Goal: Task Accomplishment & Management: Complete application form

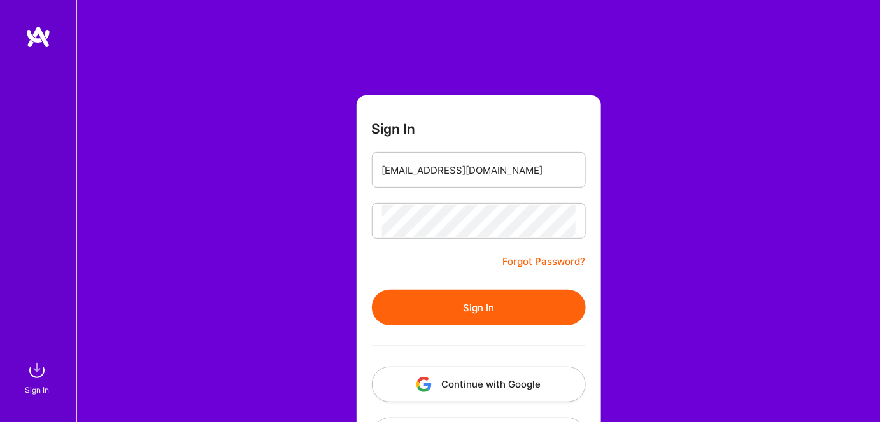
click at [408, 308] on button "Sign In" at bounding box center [479, 308] width 214 height 36
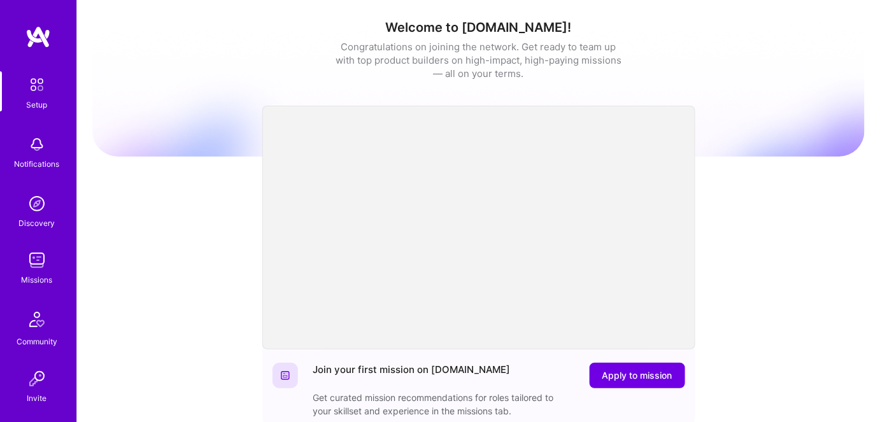
click at [32, 267] on img at bounding box center [36, 260] width 25 height 25
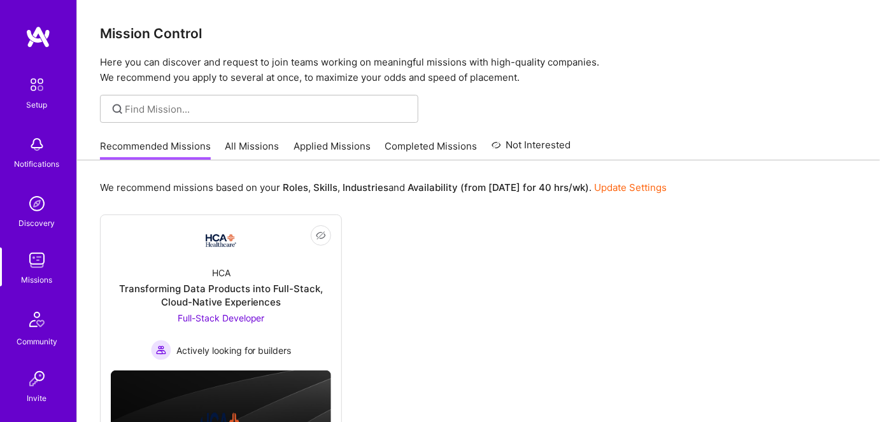
click at [259, 146] on link "All Missions" at bounding box center [252, 149] width 54 height 21
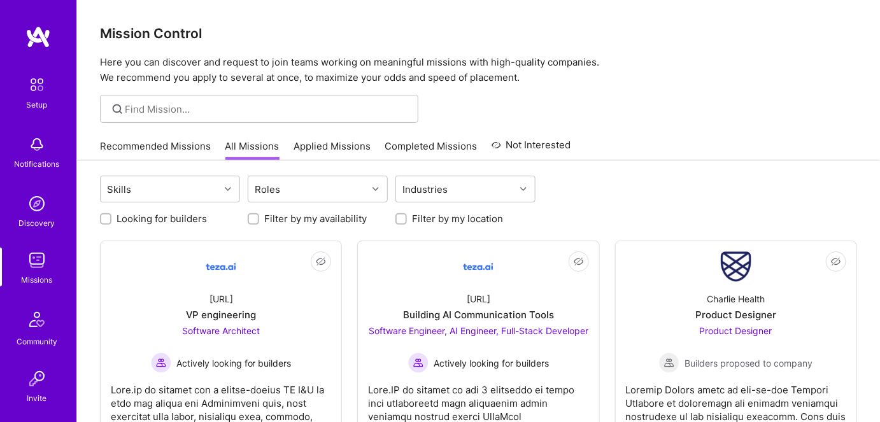
click at [311, 148] on link "Applied Missions" at bounding box center [332, 149] width 77 height 21
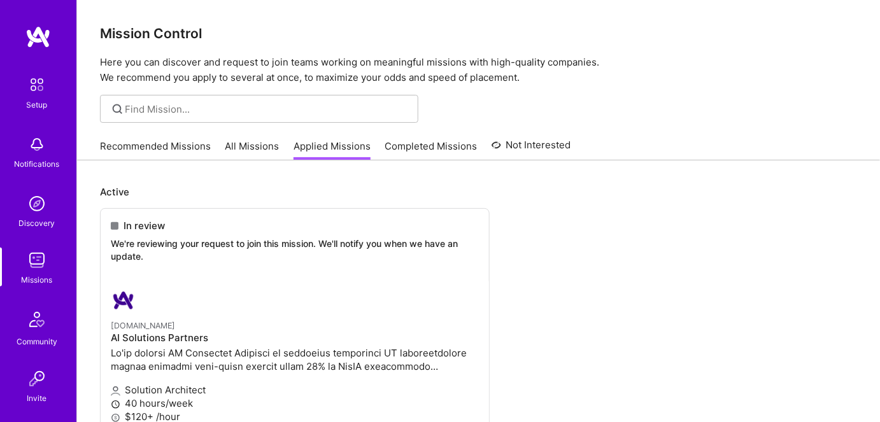
click at [156, 148] on link "Recommended Missions" at bounding box center [155, 149] width 111 height 21
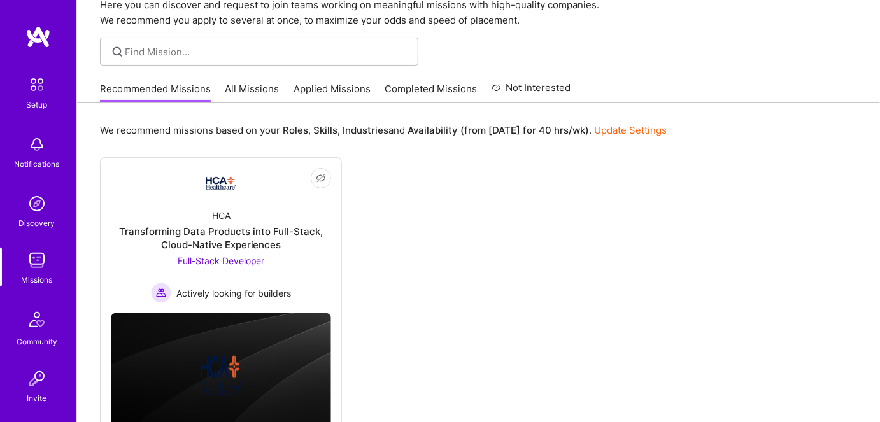
scroll to position [113, 0]
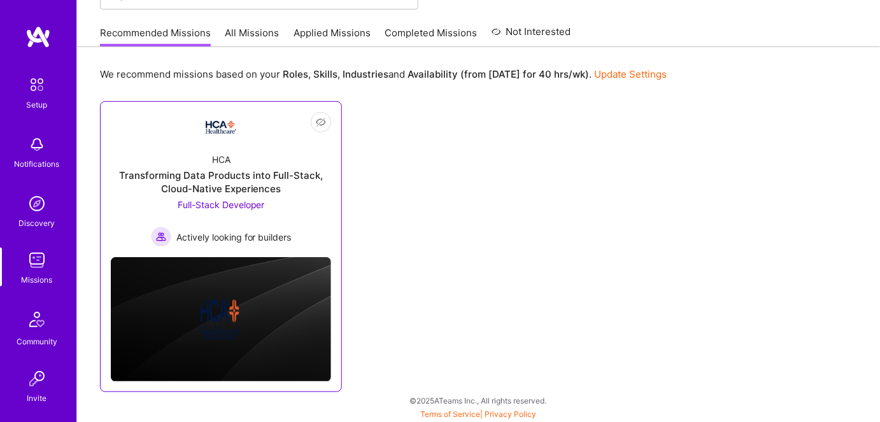
click at [219, 206] on span "Full-Stack Developer" at bounding box center [221, 204] width 87 height 11
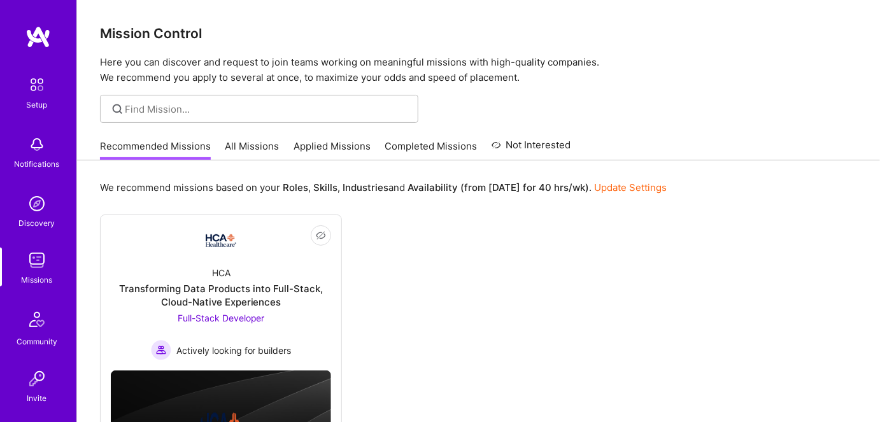
click at [246, 148] on link "All Missions" at bounding box center [252, 149] width 54 height 21
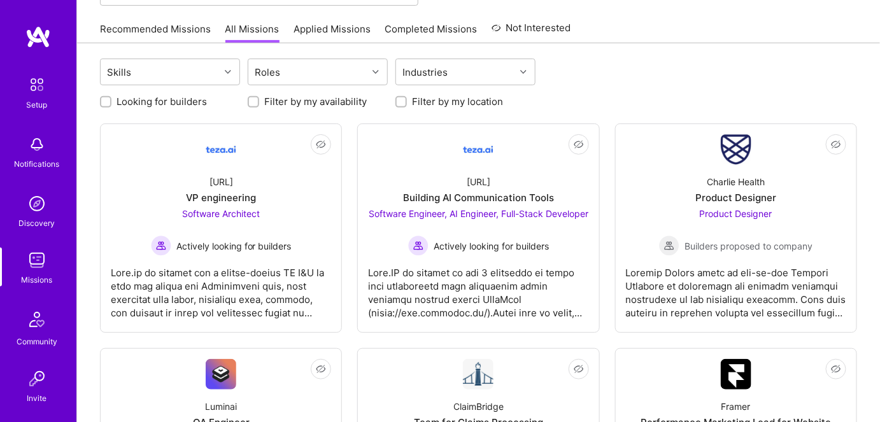
scroll to position [115, 0]
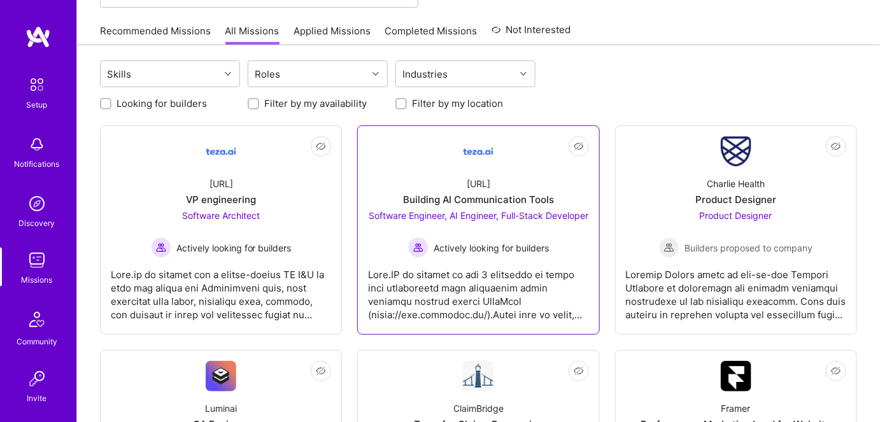
click at [474, 221] on span "Software Engineer, AI Engineer, Full-Stack Developer" at bounding box center [479, 215] width 220 height 11
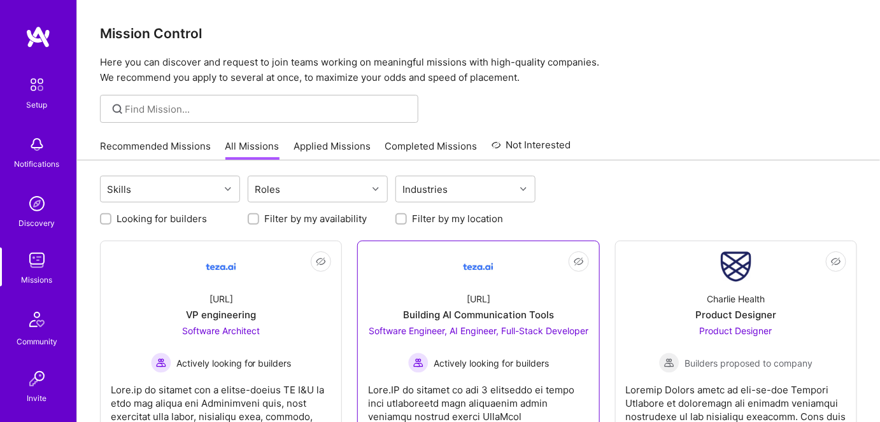
scroll to position [115, 0]
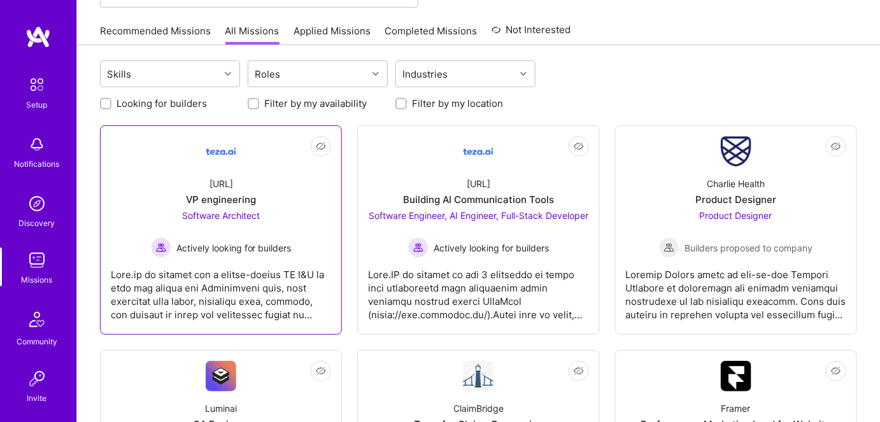
click at [234, 218] on span "Software Architect" at bounding box center [221, 215] width 78 height 11
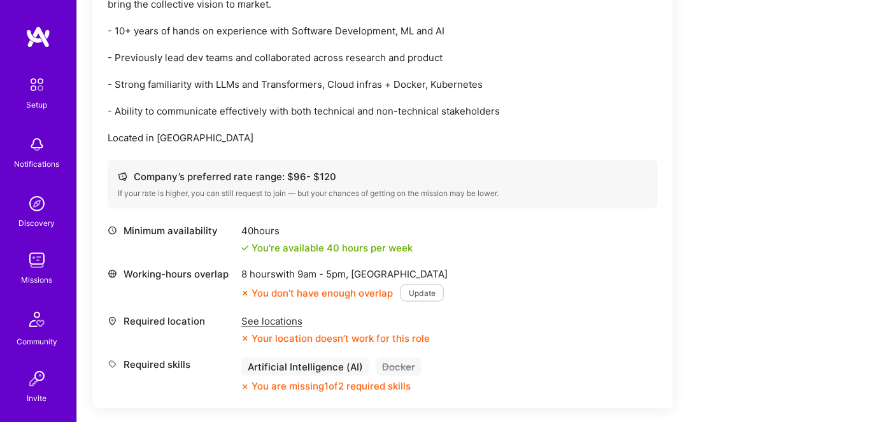
scroll to position [275, 0]
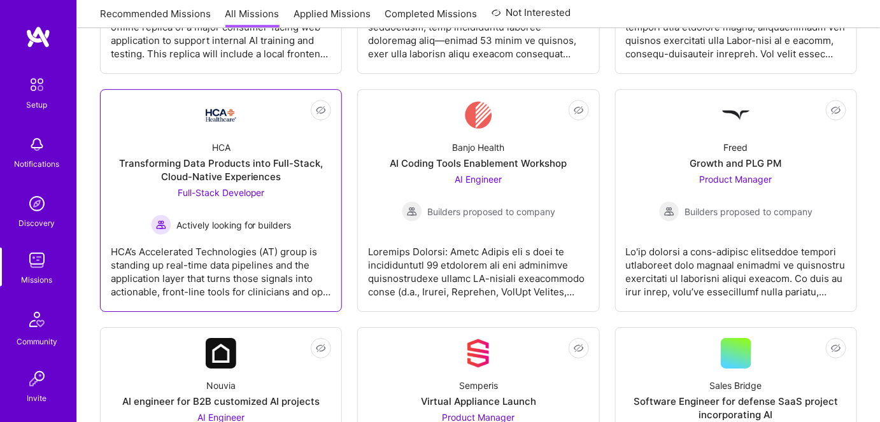
scroll to position [1331, 0]
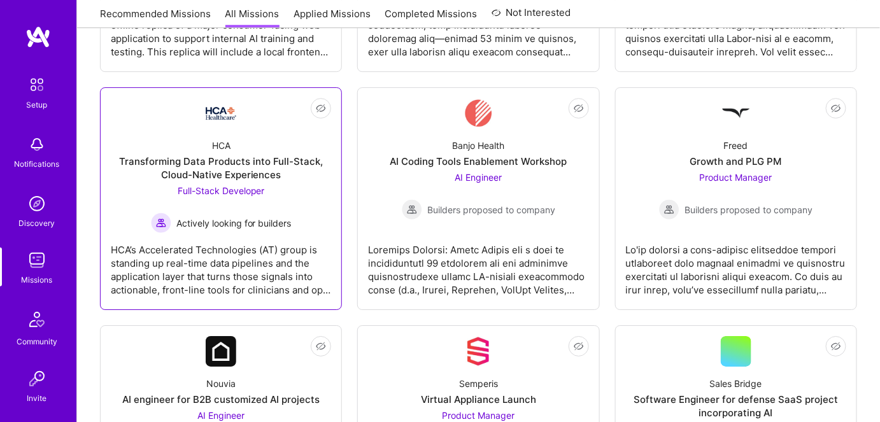
click at [265, 195] on div "Full-Stack Developer Actively looking for builders" at bounding box center [221, 208] width 141 height 49
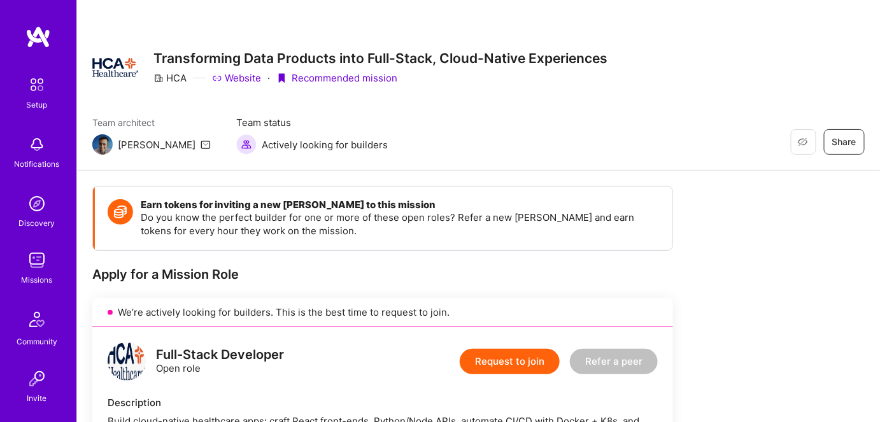
click at [32, 262] on img at bounding box center [36, 260] width 25 height 25
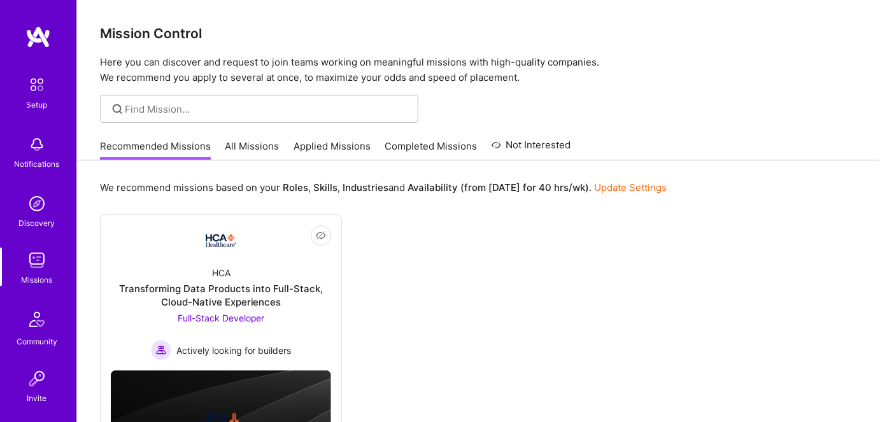
click at [311, 145] on link "Applied Missions" at bounding box center [332, 149] width 77 height 21
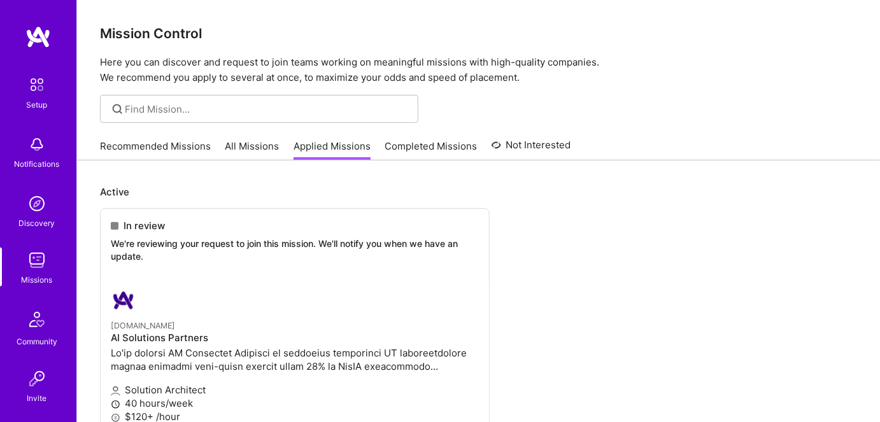
click at [147, 141] on link "Recommended Missions" at bounding box center [155, 149] width 111 height 21
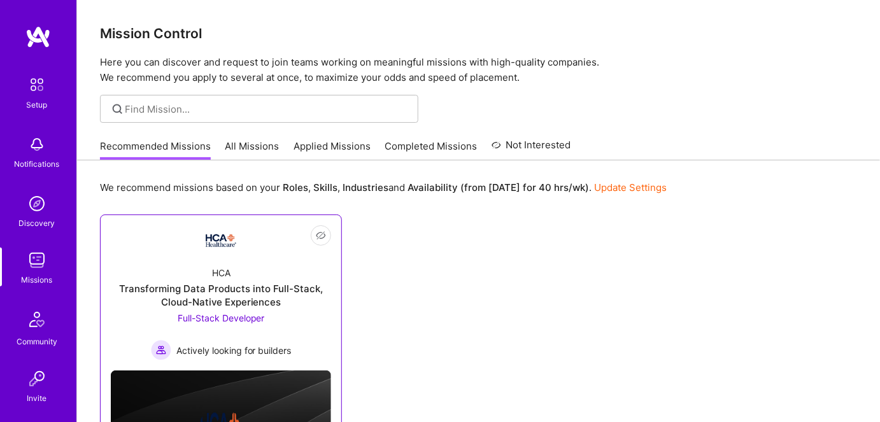
click at [225, 315] on span "Full-Stack Developer" at bounding box center [221, 318] width 87 height 11
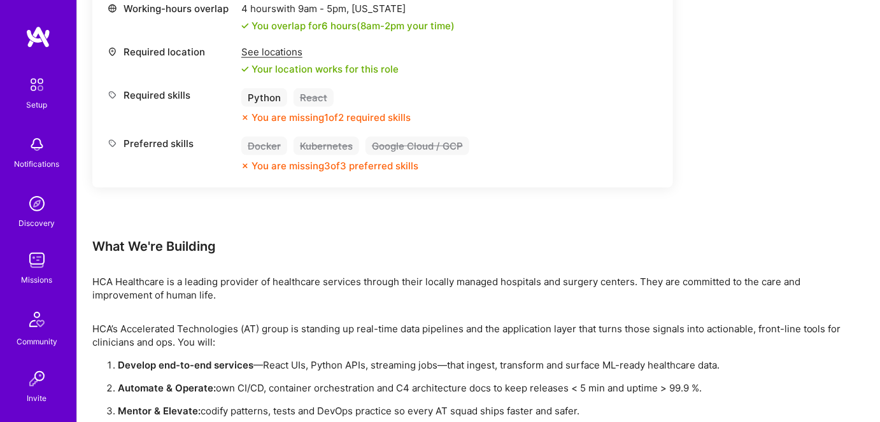
scroll to position [617, 0]
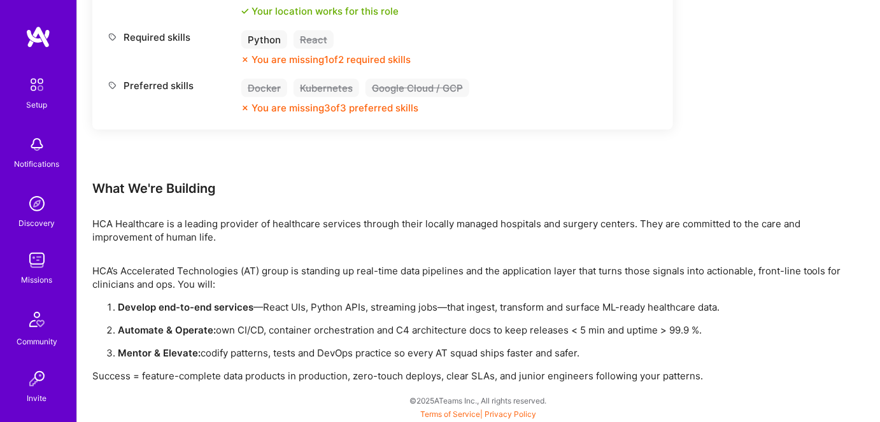
drag, startPoint x: 199, startPoint y: 354, endPoint x: 584, endPoint y: 355, distance: 385.3
click at [584, 355] on p "Mentor & Elevate: codify patterns, tests and DevOps practice so every AT squad …" at bounding box center [487, 353] width 739 height 13
click at [302, 368] on div "HCA’s Accelerated Technologies (AT) group is standing up real-time data pipelin…" at bounding box center [474, 324] width 764 height 118
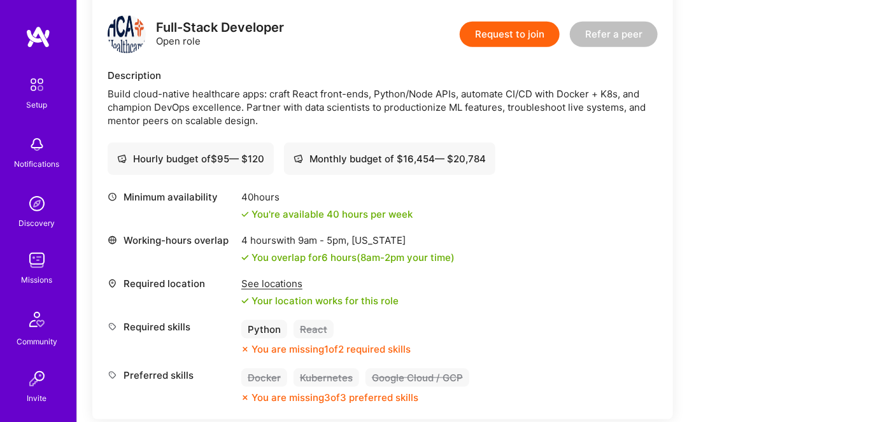
scroll to position [154, 0]
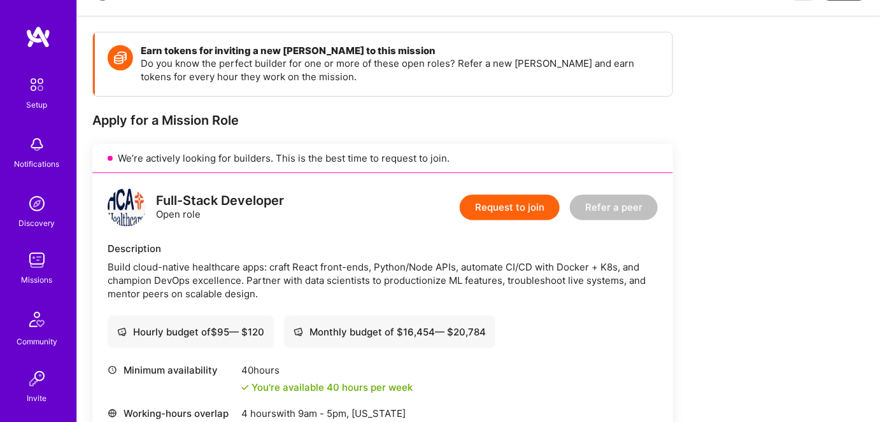
click at [496, 207] on button "Request to join" at bounding box center [510, 207] width 100 height 25
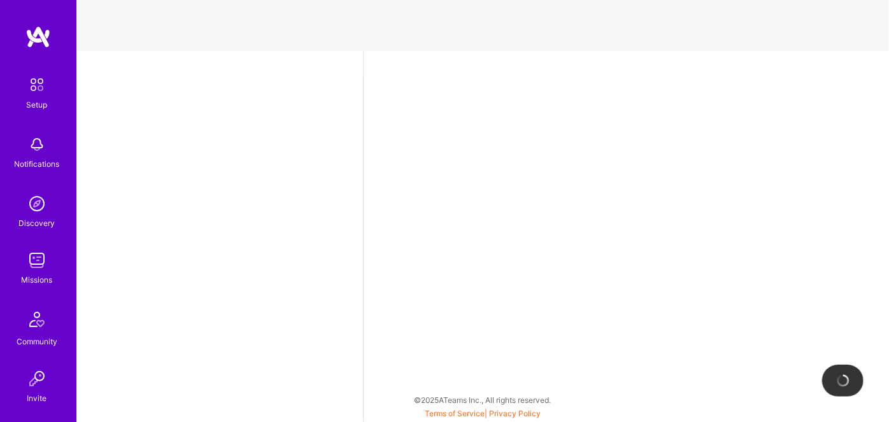
select select "US"
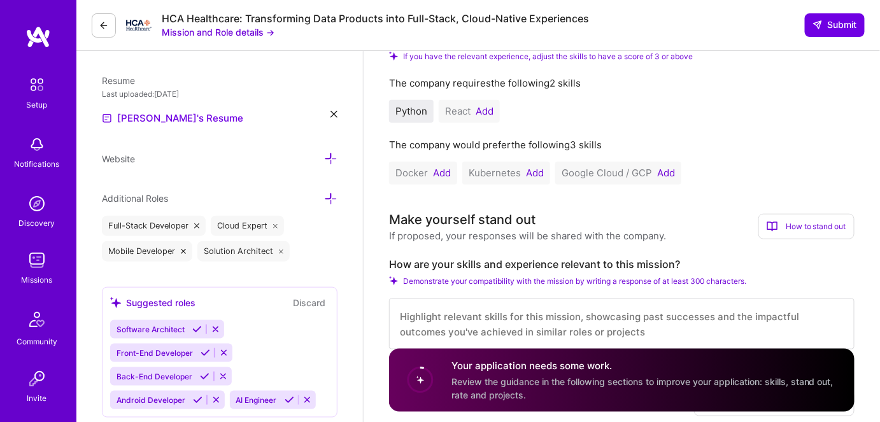
scroll to position [289, 0]
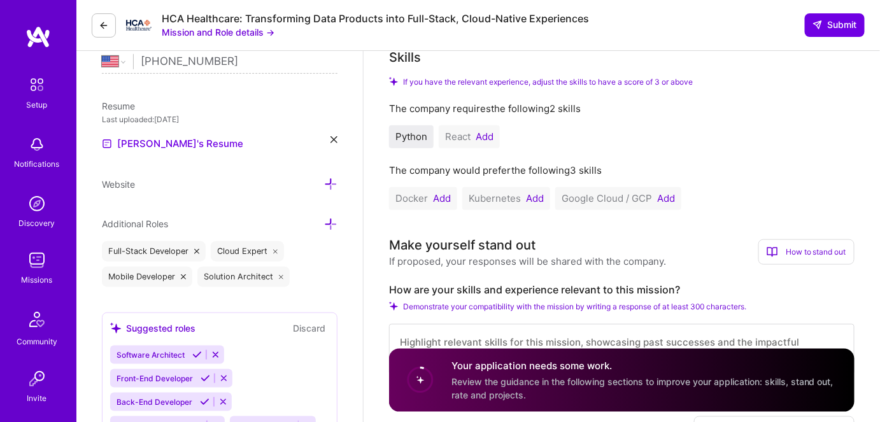
click at [442, 195] on button "Add" at bounding box center [442, 199] width 18 height 10
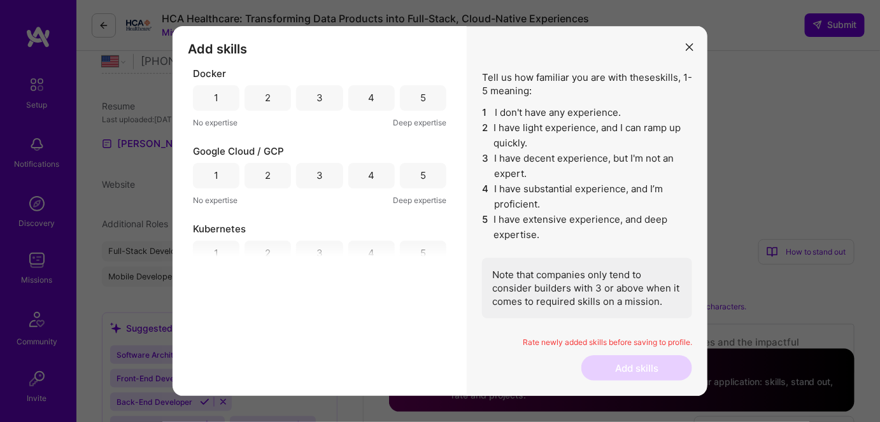
click at [318, 97] on div "3" at bounding box center [319, 97] width 6 height 13
click at [693, 45] on icon "modal" at bounding box center [690, 47] width 8 height 8
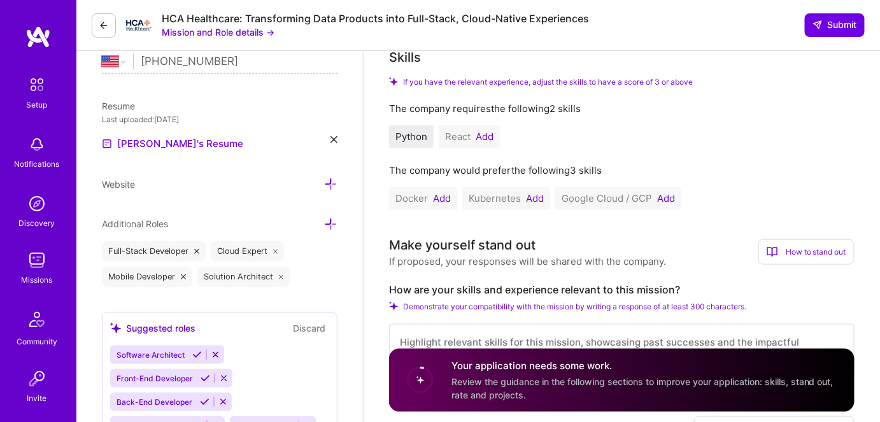
click at [444, 195] on button "Add" at bounding box center [442, 199] width 18 height 10
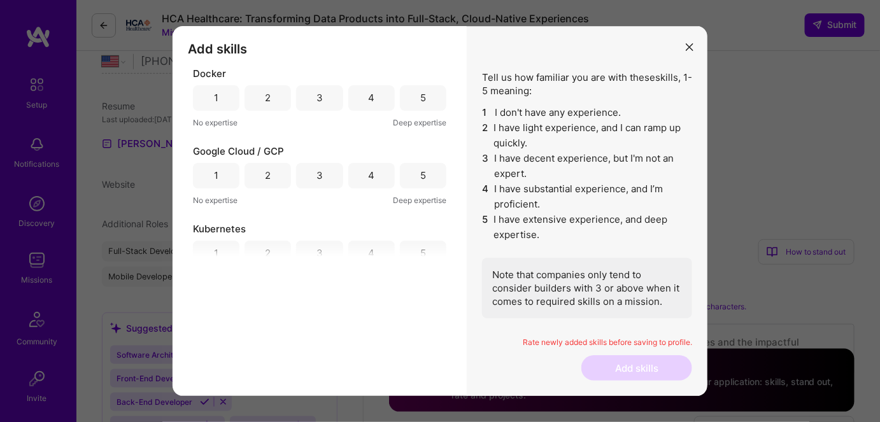
click at [312, 99] on div "3" at bounding box center [319, 97] width 46 height 25
click at [317, 132] on div "Docker 1 2 3 4 5 No expertise Deep expertise Google Cloud / GCP 1 2 3 4 5 No ex…" at bounding box center [320, 162] width 264 height 190
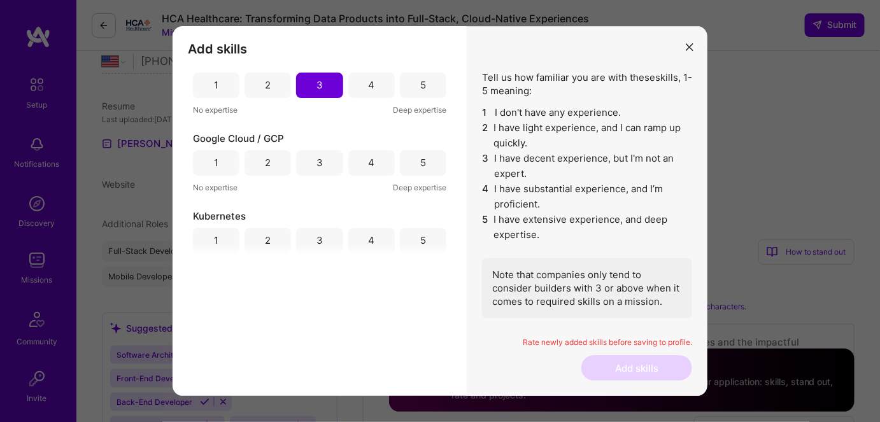
scroll to position [0, 0]
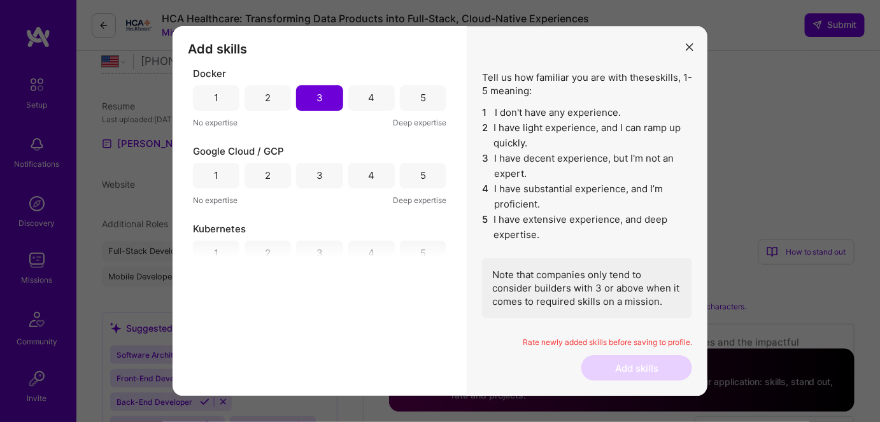
click at [370, 136] on div "Docker 1 2 3 4 5 No expertise Deep expertise Google Cloud / GCP 1 2 3 4 5 No ex…" at bounding box center [320, 162] width 264 height 190
click at [215, 174] on div "1" at bounding box center [216, 175] width 4 height 13
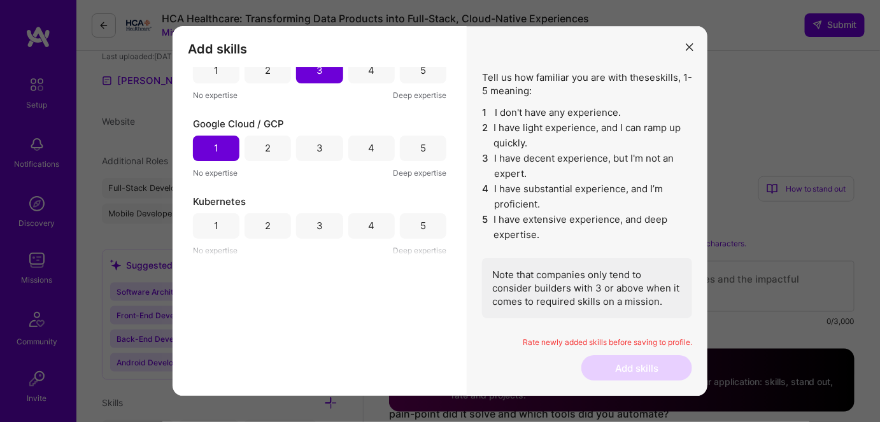
scroll to position [405, 0]
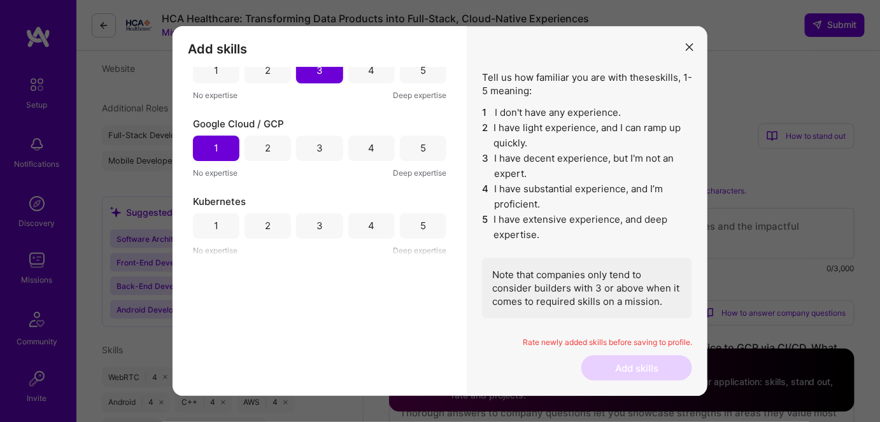
click at [268, 226] on div "2" at bounding box center [268, 225] width 6 height 13
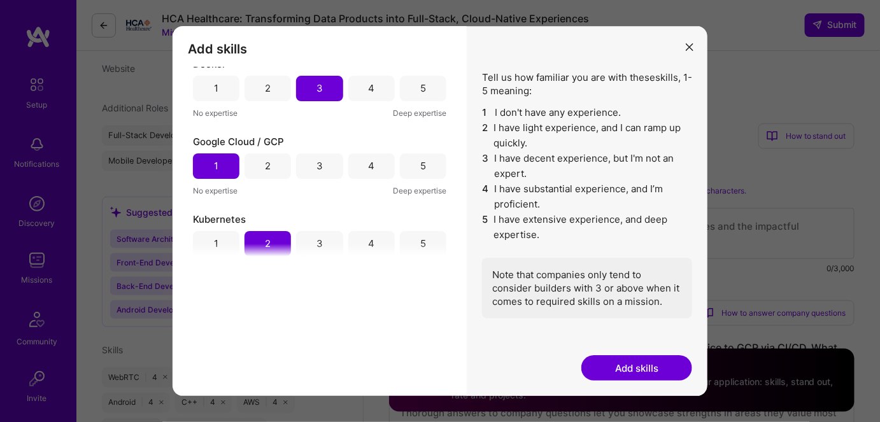
scroll to position [0, 0]
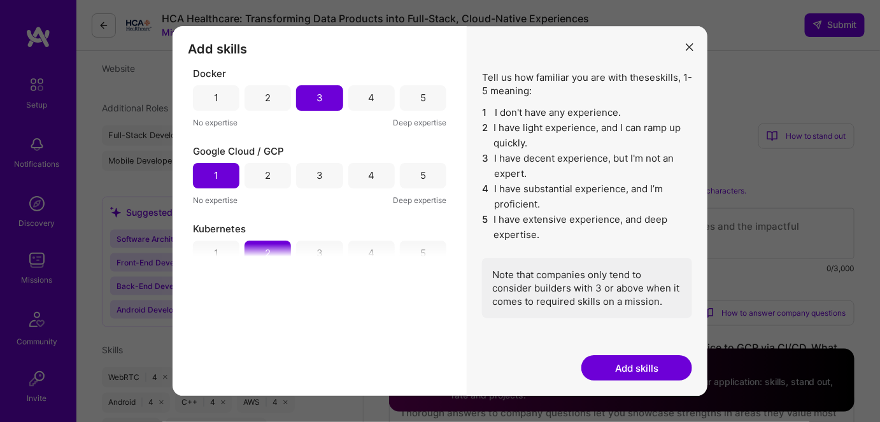
click at [617, 369] on button "Add skills" at bounding box center [636, 367] width 111 height 25
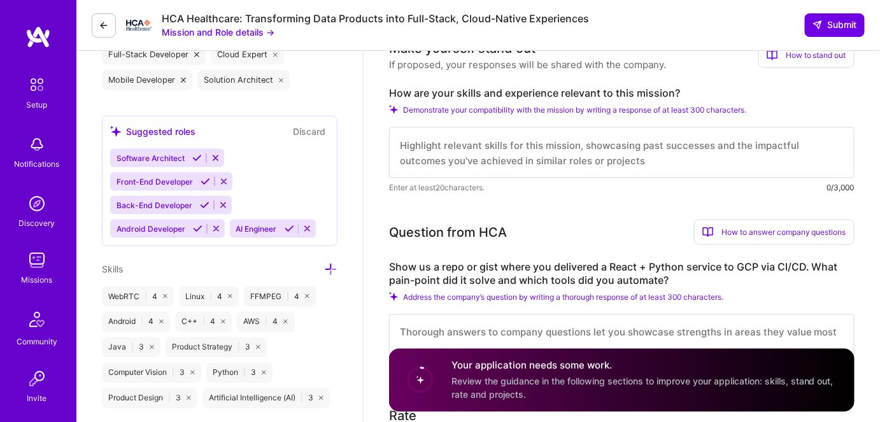
scroll to position [544, 0]
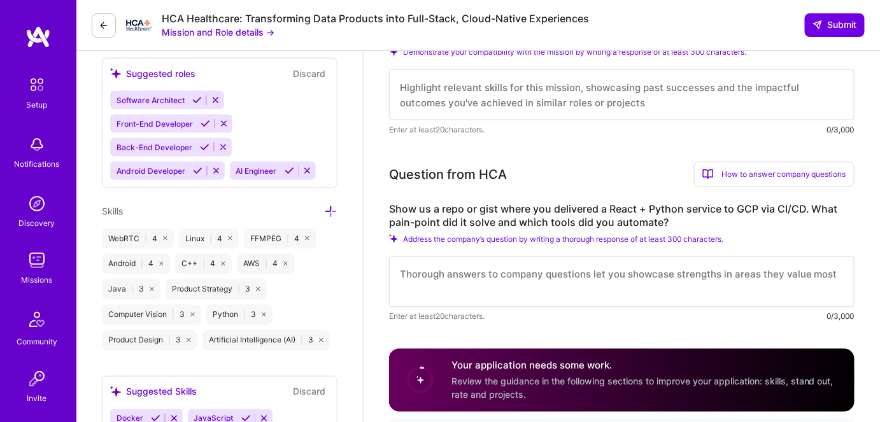
click at [38, 261] on img at bounding box center [36, 260] width 25 height 25
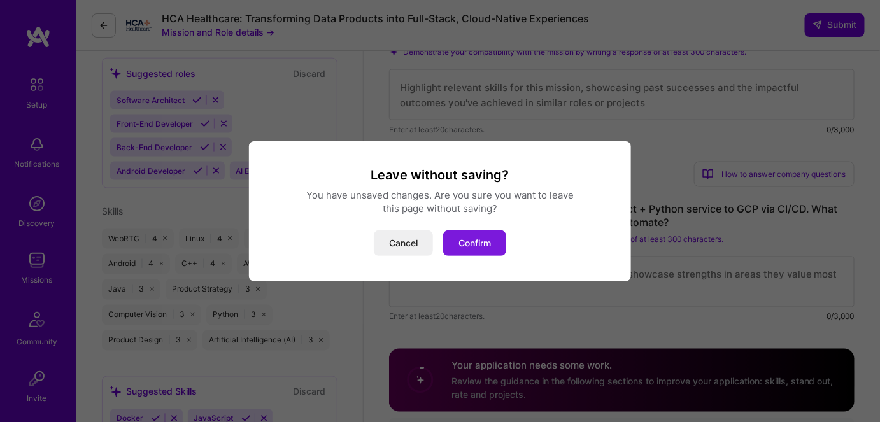
click at [459, 241] on button "Confirm" at bounding box center [474, 243] width 63 height 25
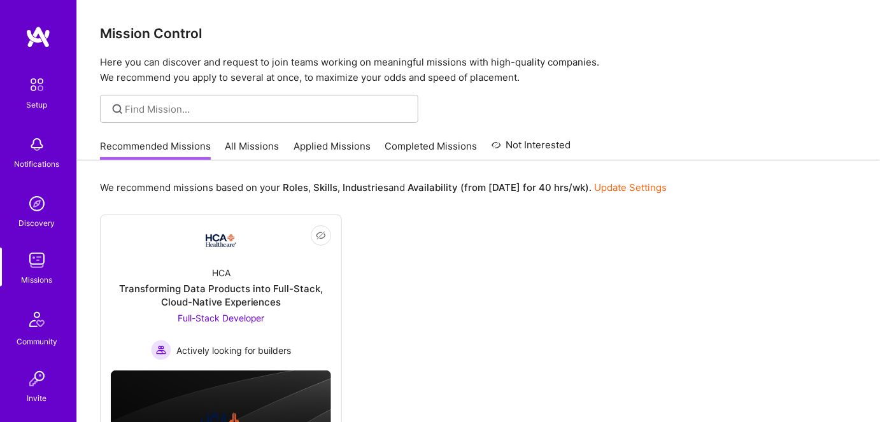
click at [244, 149] on link "All Missions" at bounding box center [252, 149] width 54 height 21
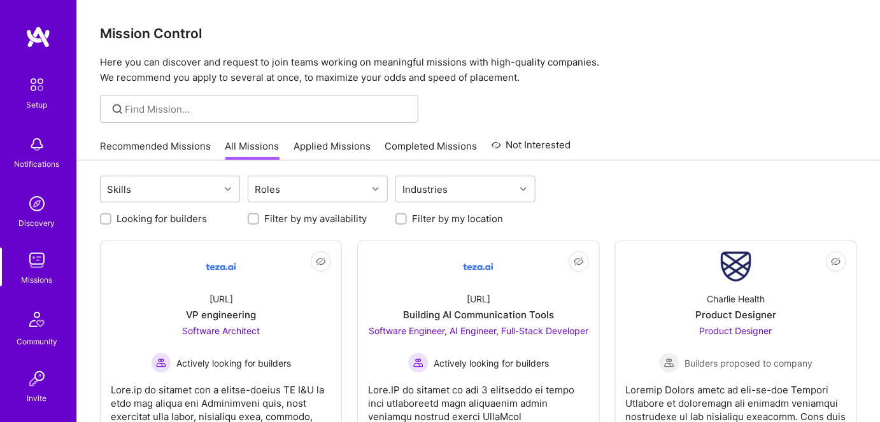
click at [316, 146] on link "Applied Missions" at bounding box center [332, 149] width 77 height 21
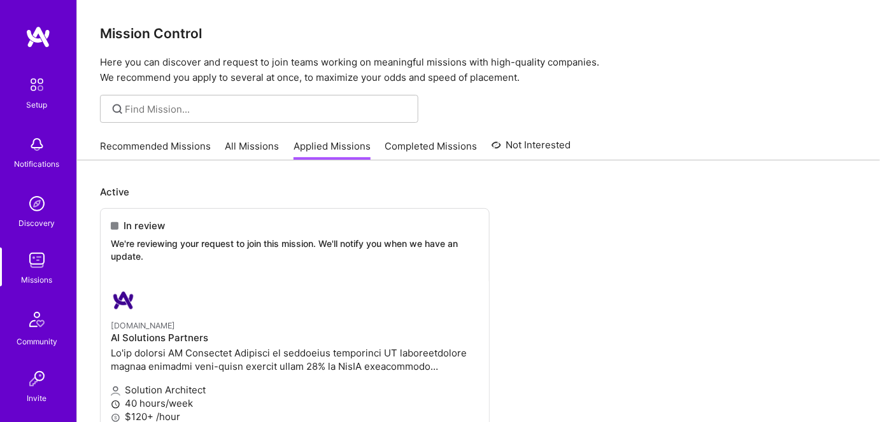
click at [250, 148] on link "All Missions" at bounding box center [252, 149] width 54 height 21
